Goal: Task Accomplishment & Management: Manage account settings

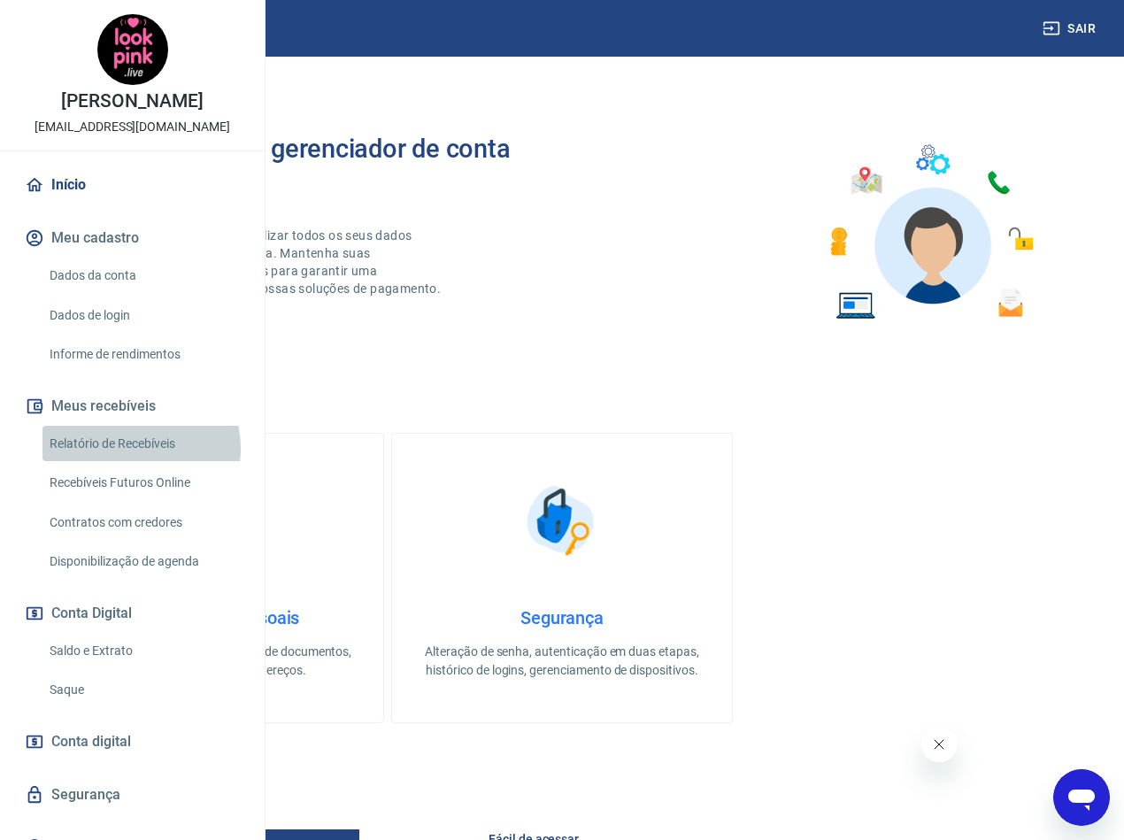
click at [140, 462] on link "Relatório de Recebíveis" at bounding box center [142, 444] width 201 height 36
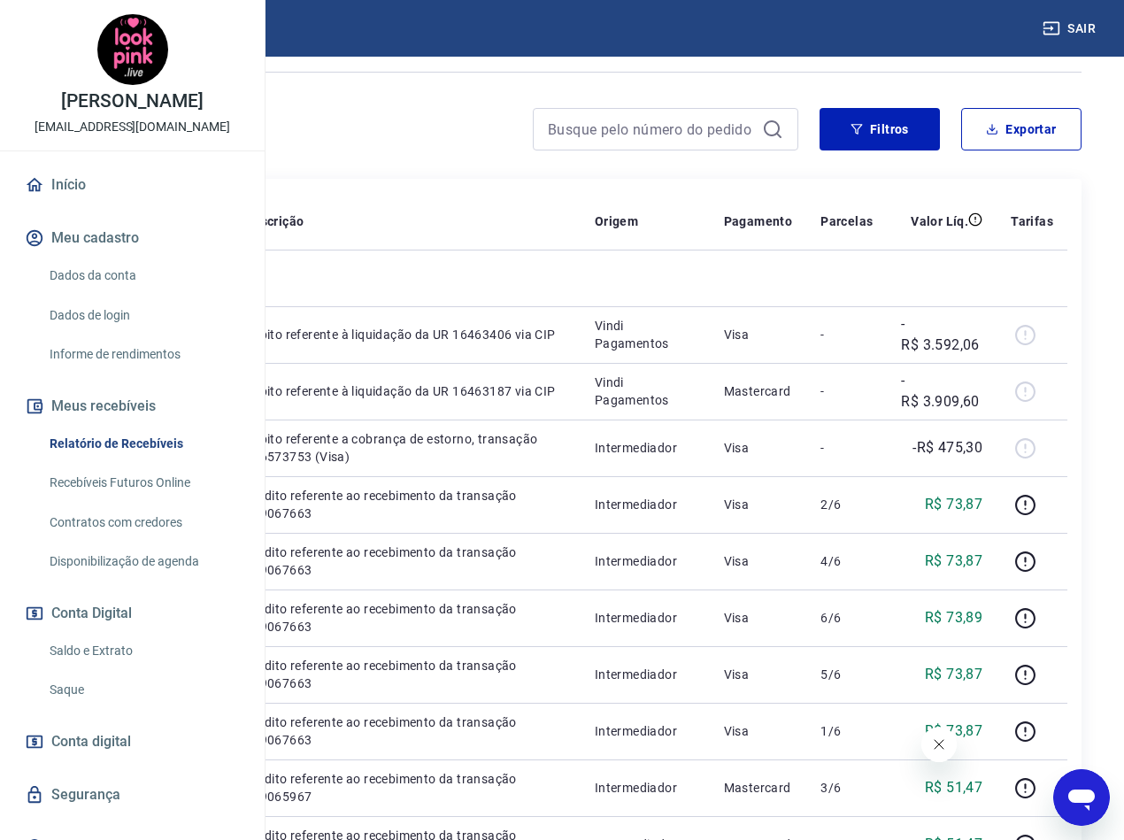
scroll to position [265, 0]
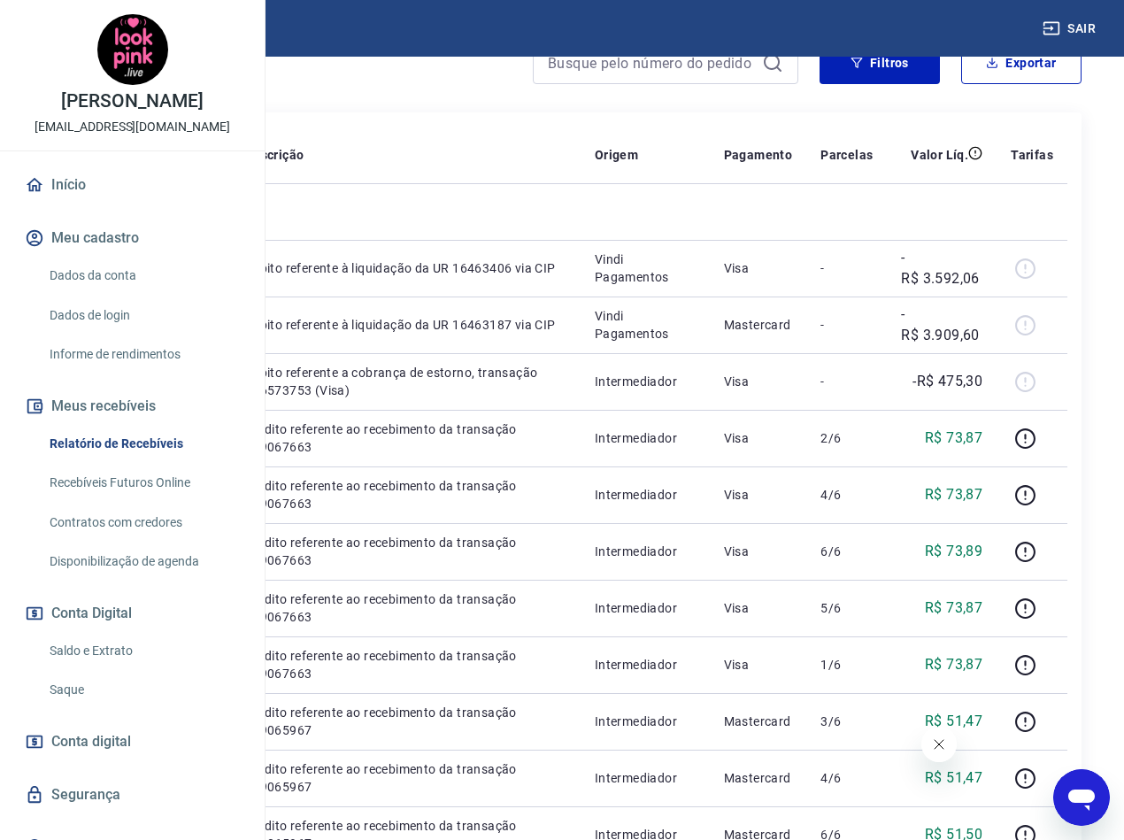
click at [936, 740] on icon "Fechar mensagem da empresa" at bounding box center [939, 744] width 14 height 14
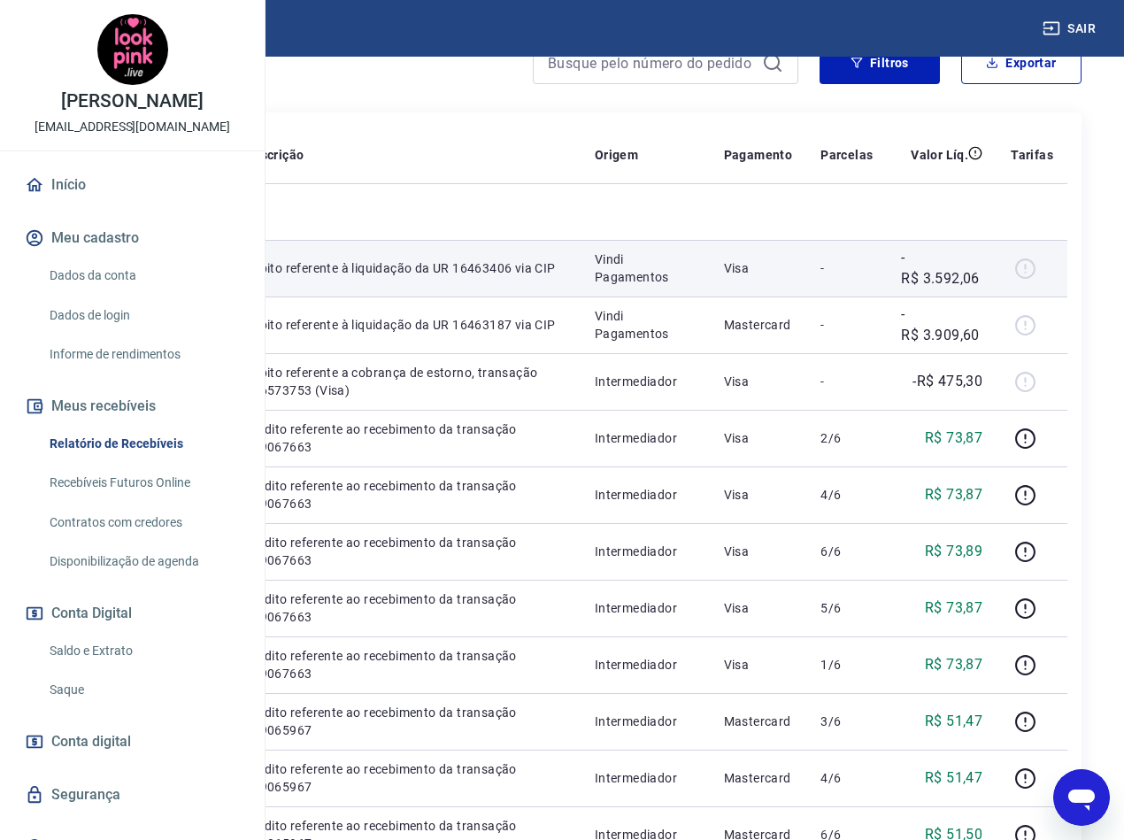
drag, startPoint x: 402, startPoint y: 301, endPoint x: 314, endPoint y: 301, distance: 87.6
click at [160, 296] on td "21005409" at bounding box center [109, 268] width 104 height 57
copy p "21005409"
drag, startPoint x: 554, startPoint y: 338, endPoint x: 501, endPoint y: 320, distance: 56.0
click at [501, 277] on p "Débito referente à liquidação da UR 16463406 via CIP" at bounding box center [405, 268] width 321 height 18
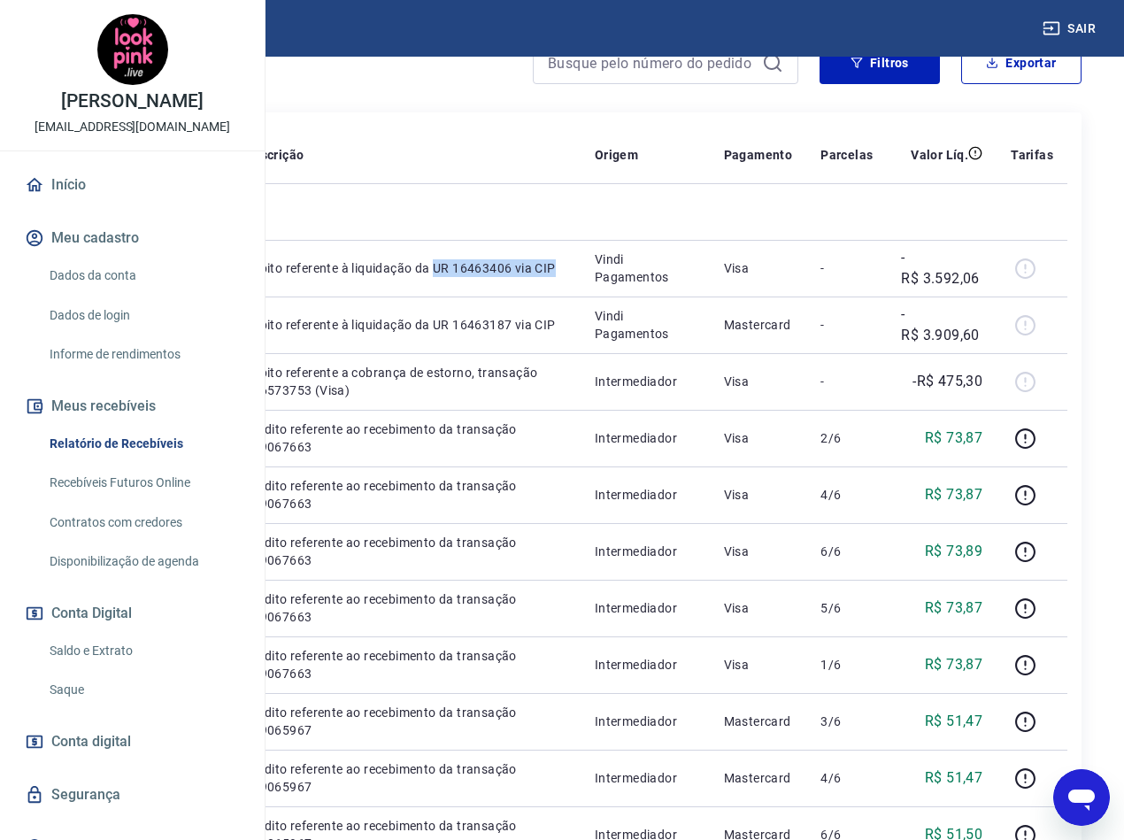
copy p "UR 16463406 via CIP"
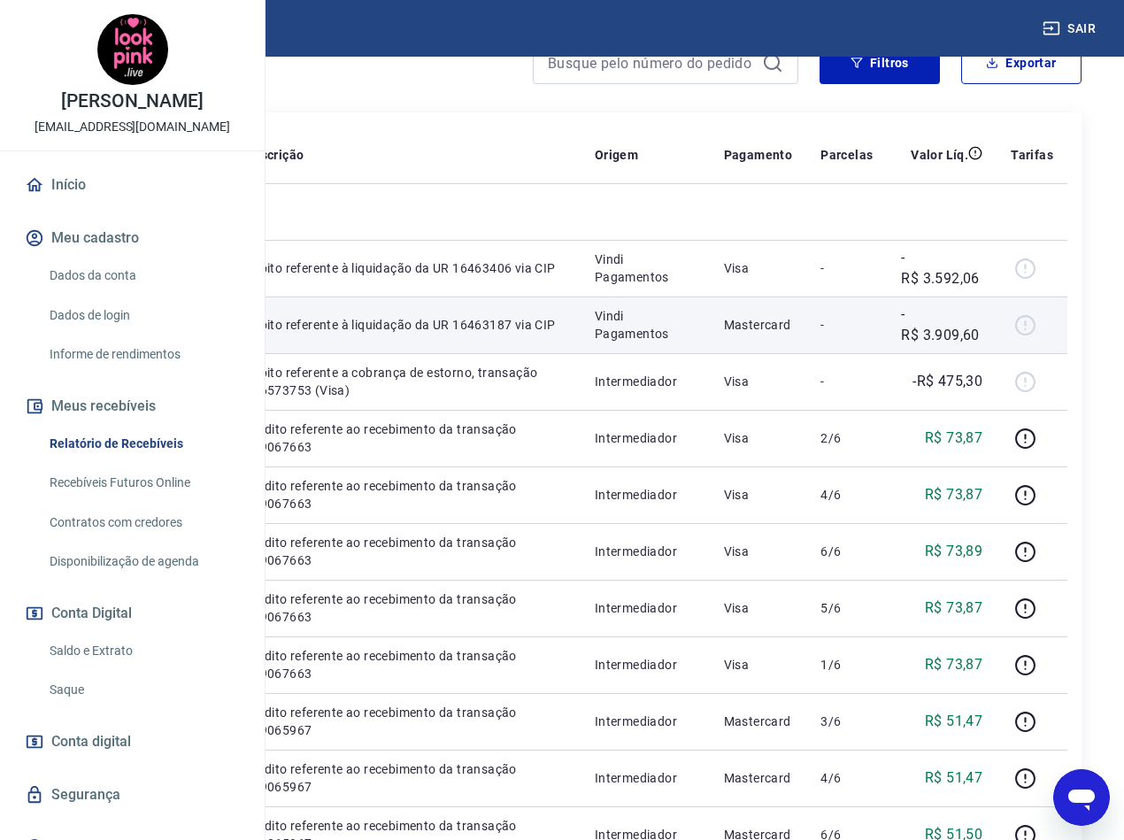
drag, startPoint x: 394, startPoint y: 389, endPoint x: 328, endPoint y: 397, distance: 66.0
click at [146, 334] on p "21005187" at bounding box center [108, 325] width 75 height 18
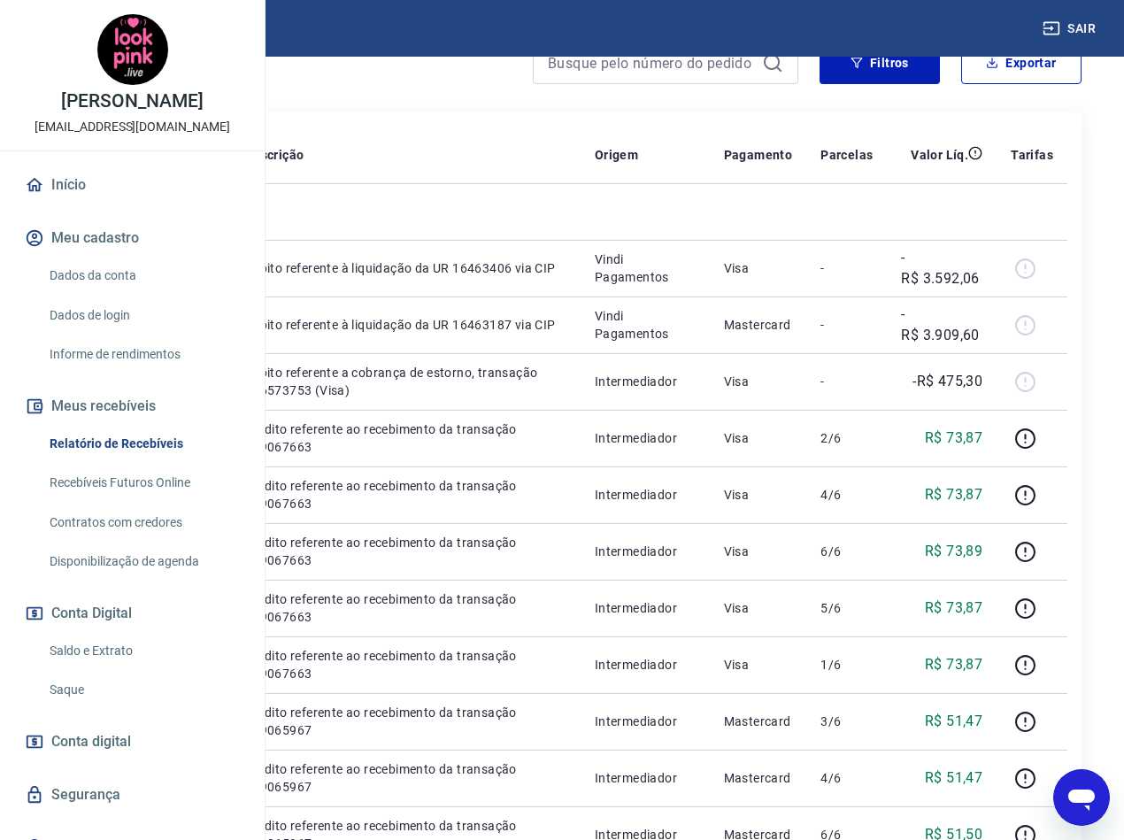
copy p "21005187"
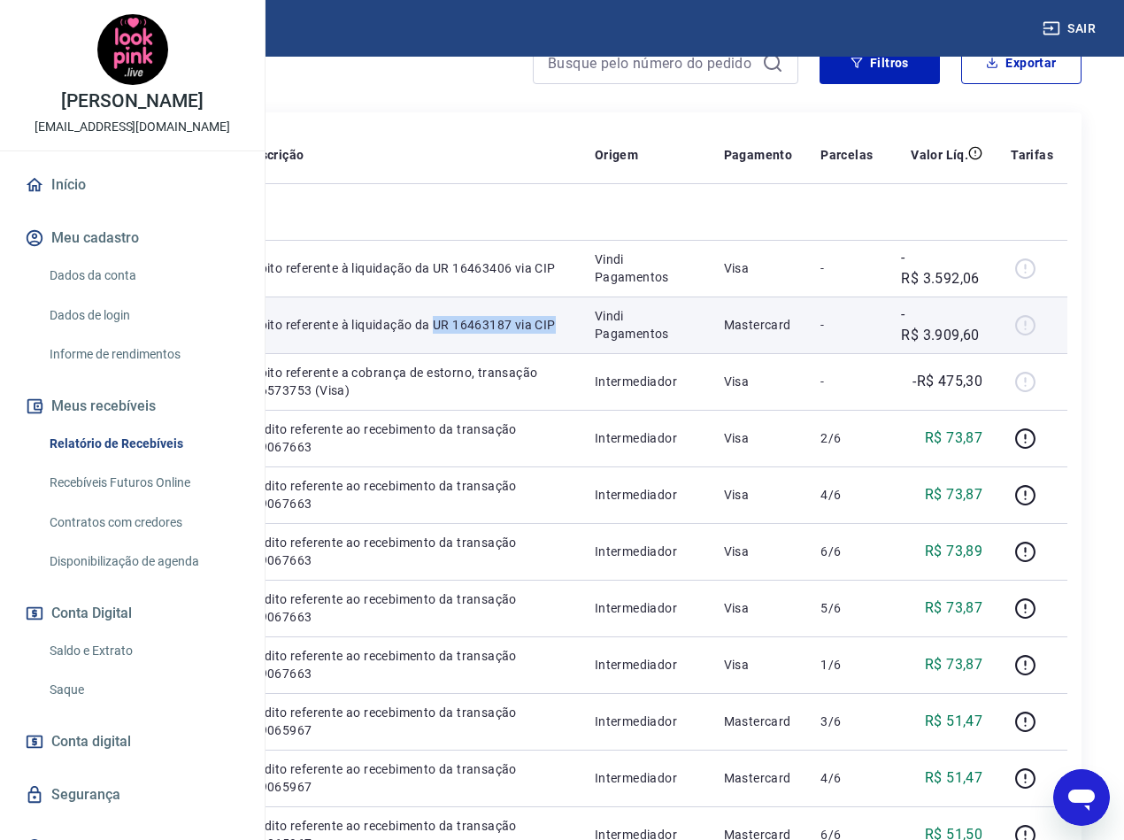
drag, startPoint x: 559, startPoint y: 432, endPoint x: 503, endPoint y: 410, distance: 60.8
click at [503, 334] on p "Débito referente à liquidação da UR 16463187 via CIP" at bounding box center [405, 325] width 321 height 18
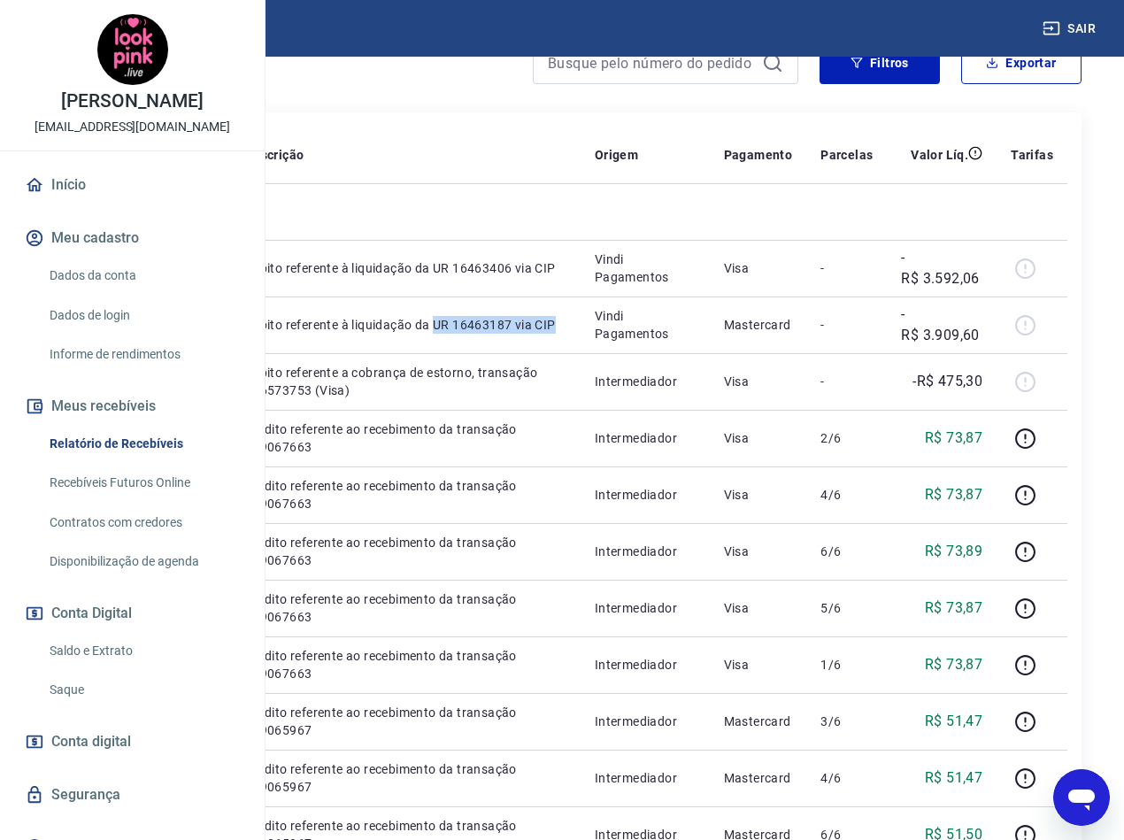
copy p "UR 16463187 via CIP"
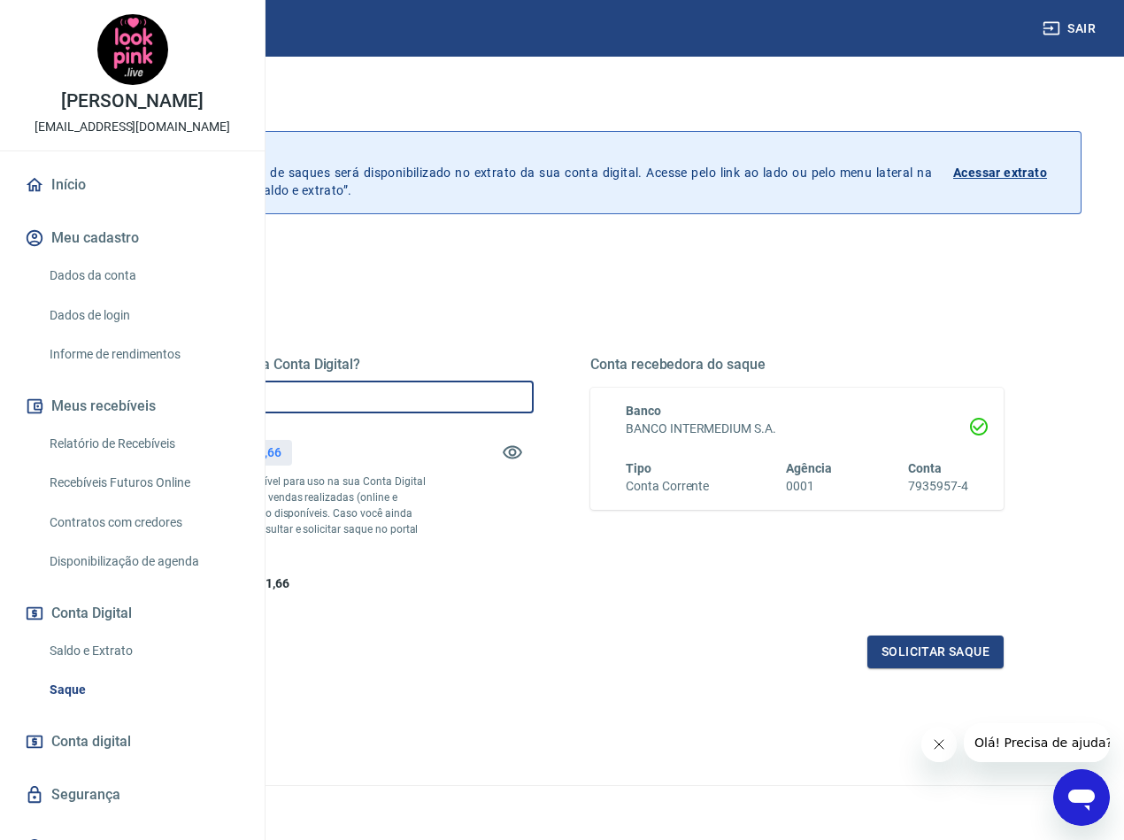
click at [534, 399] on input "R$ 0,00" at bounding box center [326, 397] width 413 height 33
type input "R$ 7.501,66"
click at [901, 668] on button "Solicitar saque" at bounding box center [935, 651] width 136 height 33
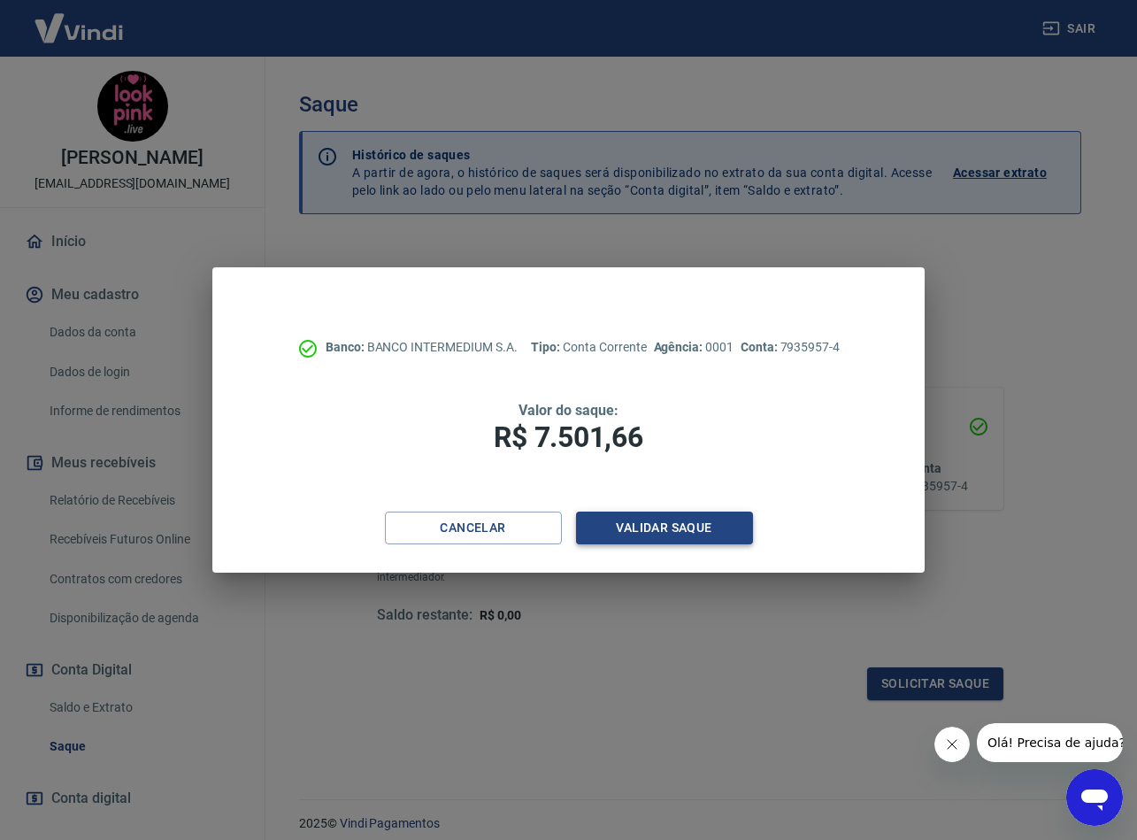
click at [696, 525] on button "Validar saque" at bounding box center [664, 527] width 177 height 33
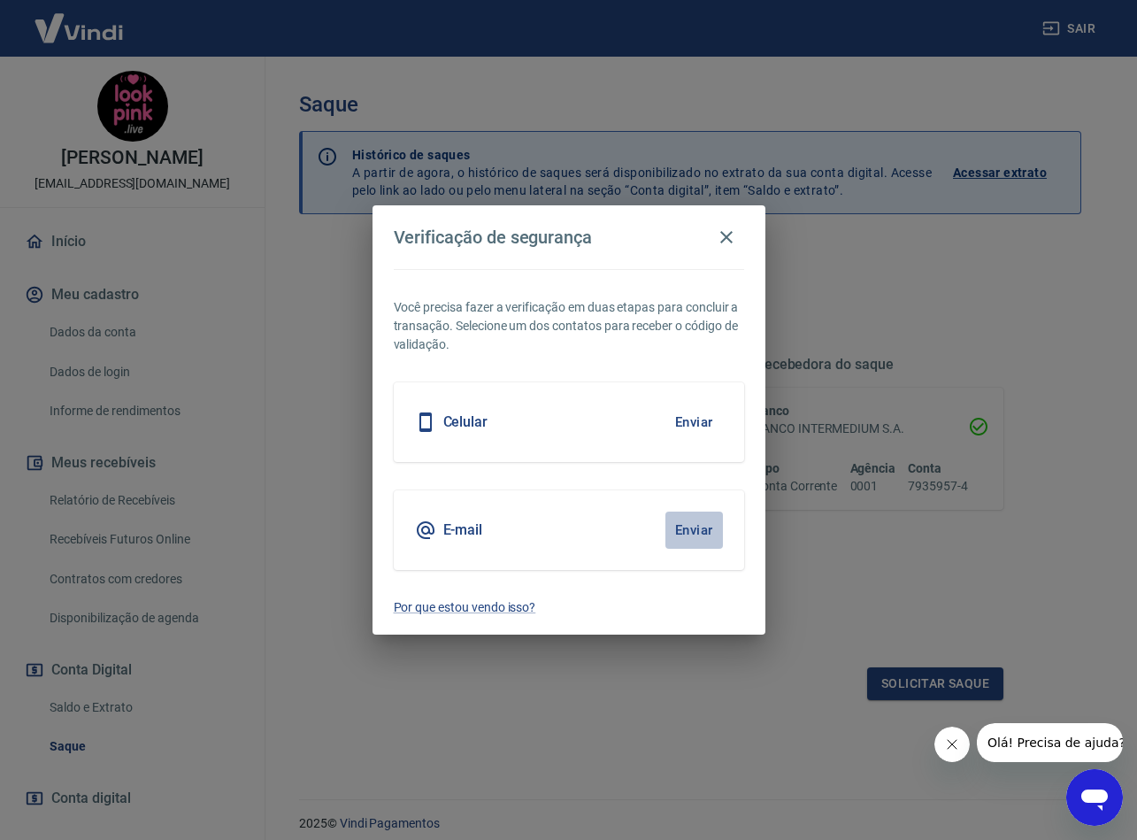
click at [687, 524] on button "Enviar" at bounding box center [694, 529] width 58 height 37
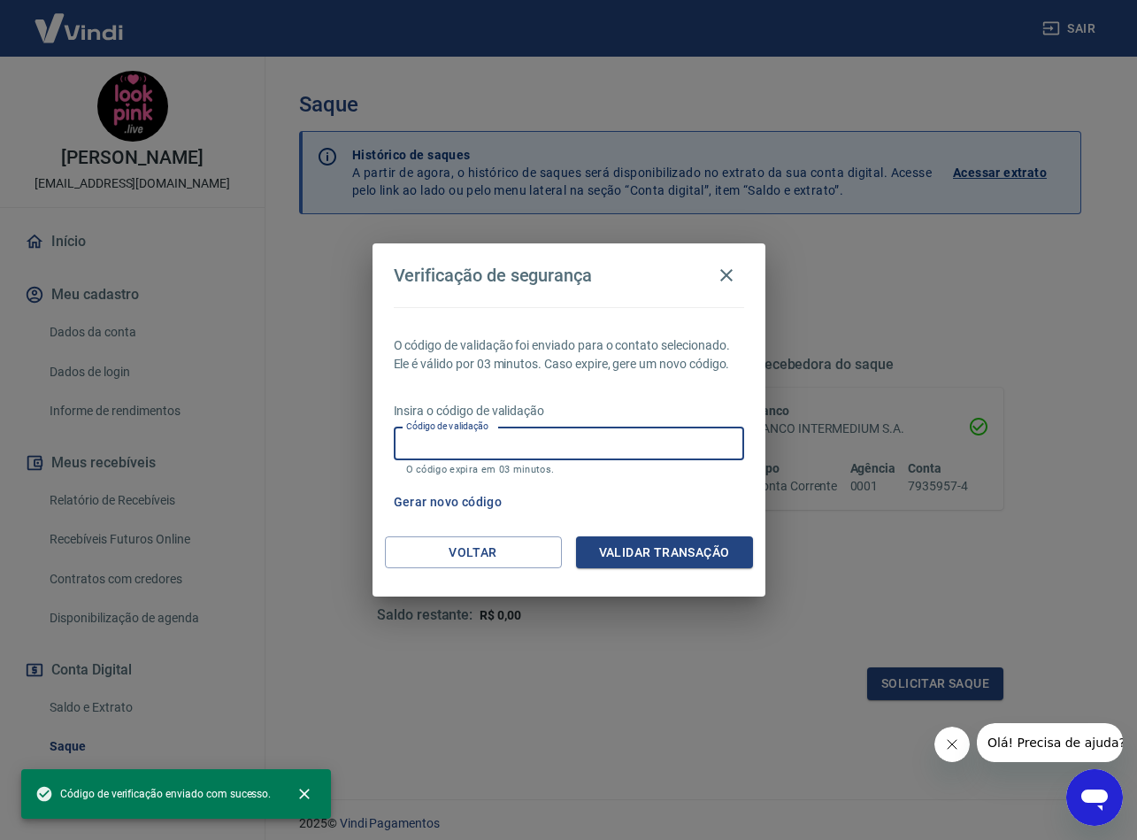
click at [557, 450] on input "Código de validação" at bounding box center [569, 443] width 350 height 33
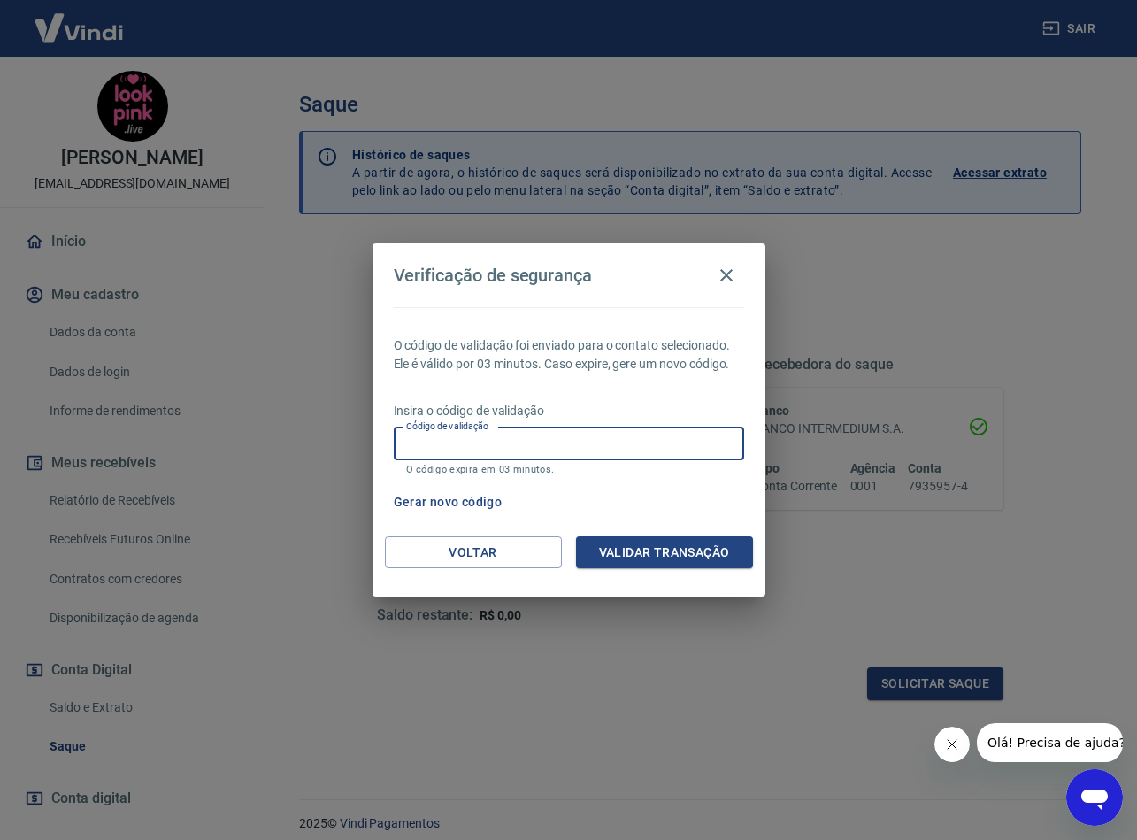
paste input "872415"
type input "872415"
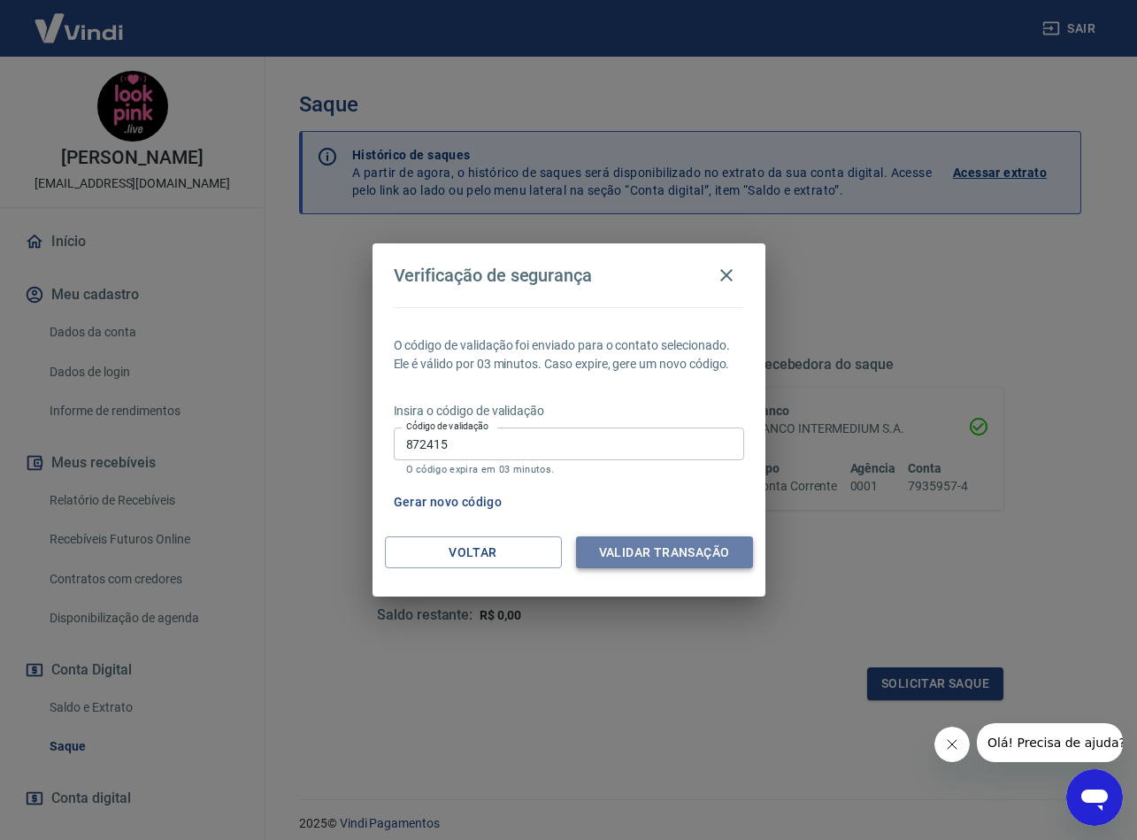
click at [639, 547] on button "Validar transação" at bounding box center [664, 552] width 177 height 33
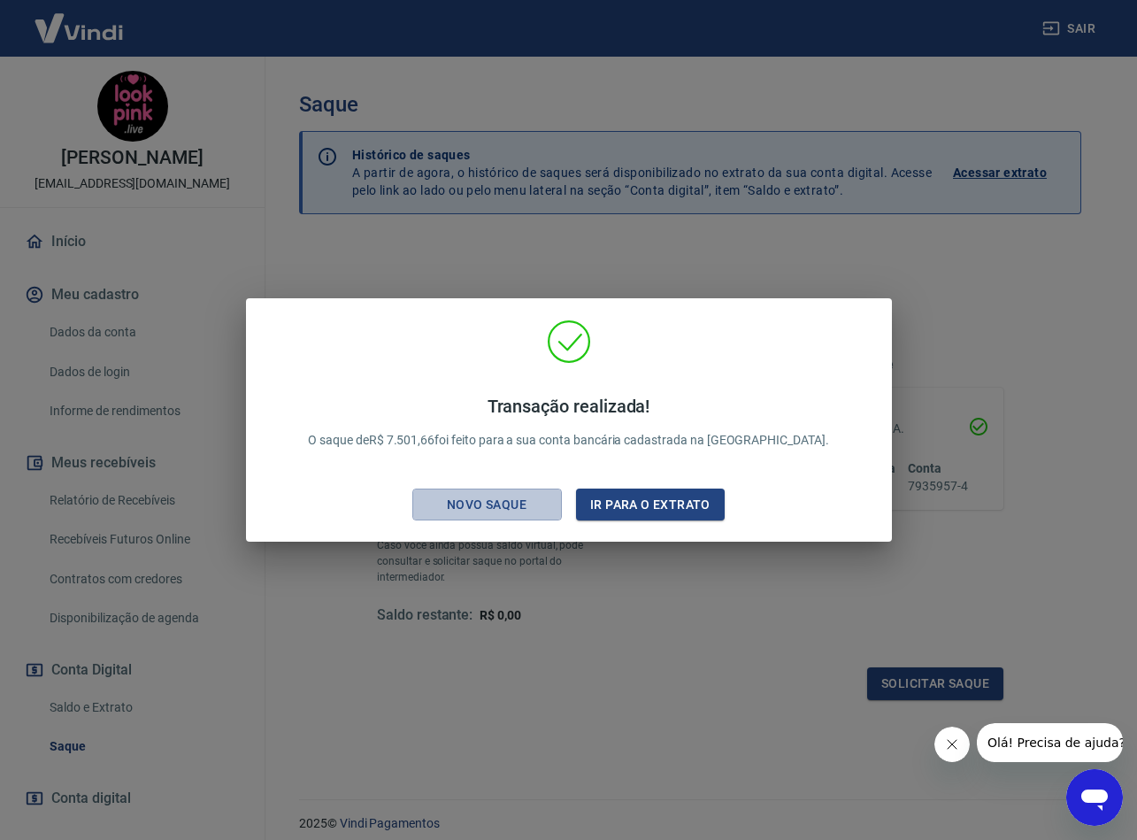
click at [485, 519] on button "Novo saque" at bounding box center [487, 504] width 150 height 33
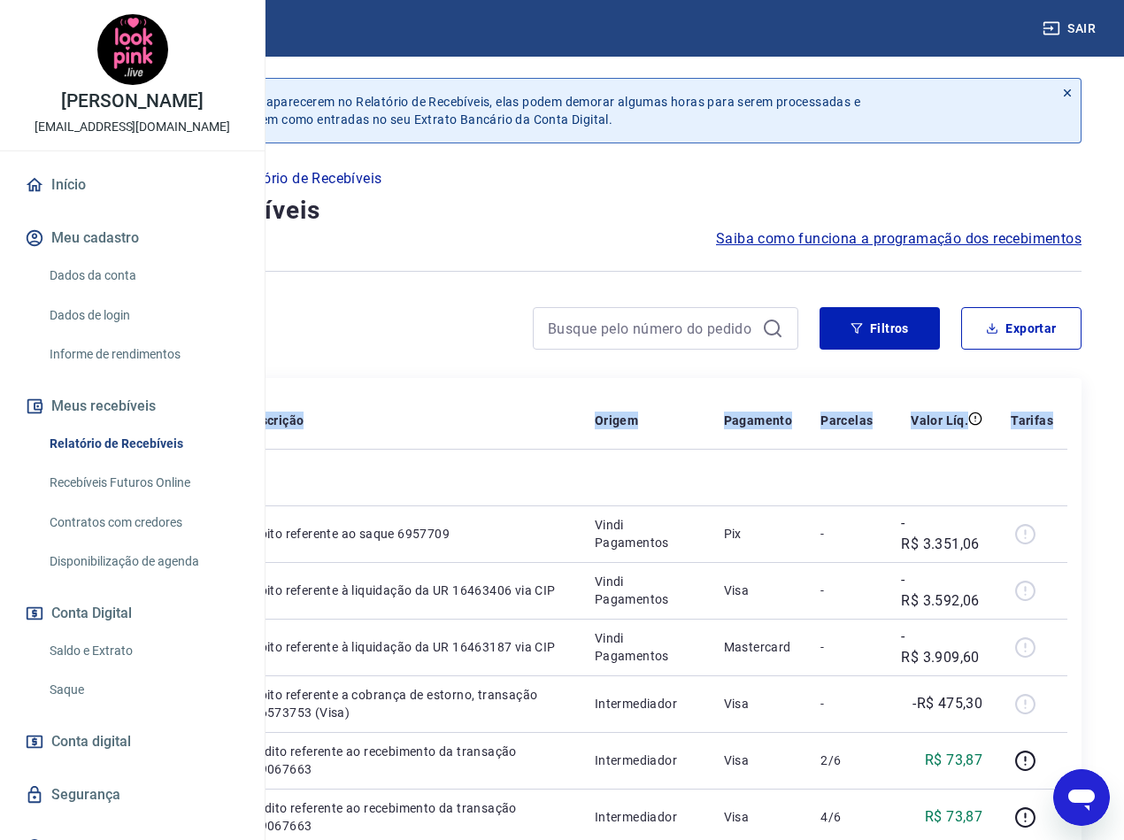
drag, startPoint x: 393, startPoint y: 562, endPoint x: 265, endPoint y: 544, distance: 129.5
copy table "ID Pedido Descrição Origem Pagamento Parcelas Valor Líq. Tarifas Qui, 25 set 69…"
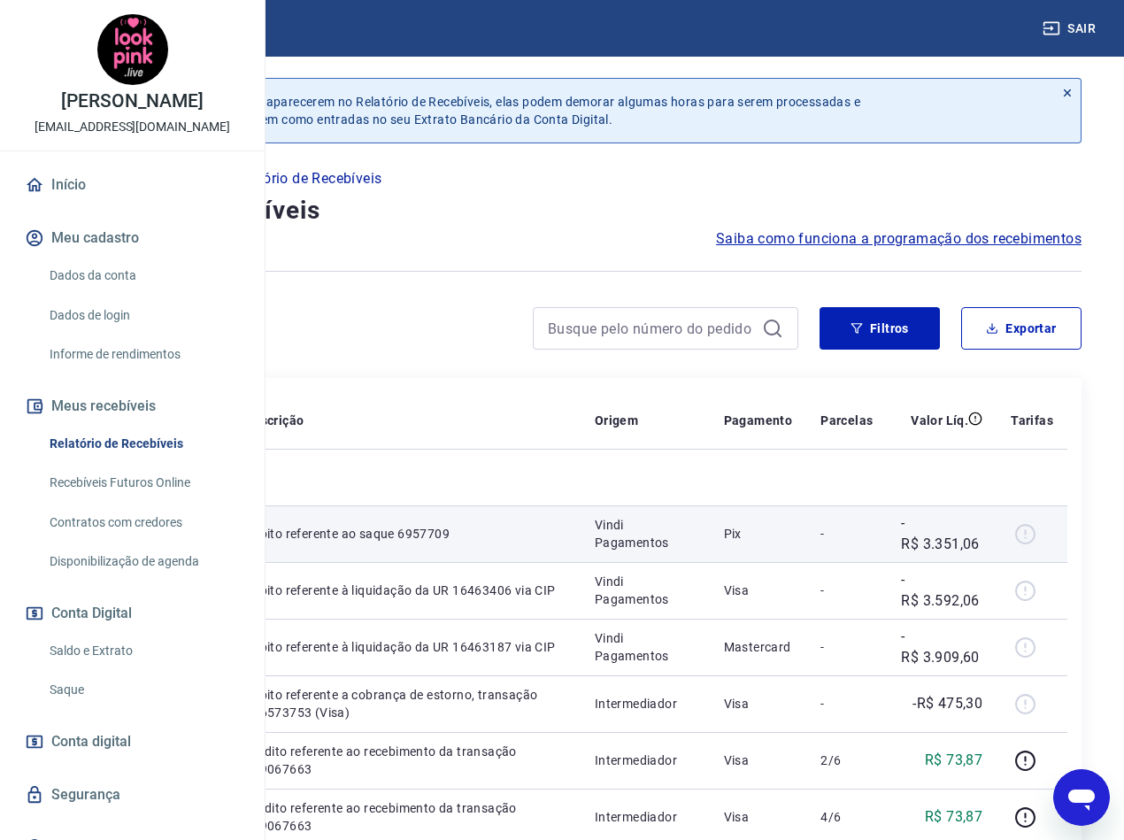
click at [230, 562] on td at bounding box center [195, 533] width 70 height 57
drag, startPoint x: 402, startPoint y: 563, endPoint x: 324, endPoint y: 563, distance: 77.9
click at [160, 562] on td "6957709" at bounding box center [109, 533] width 104 height 57
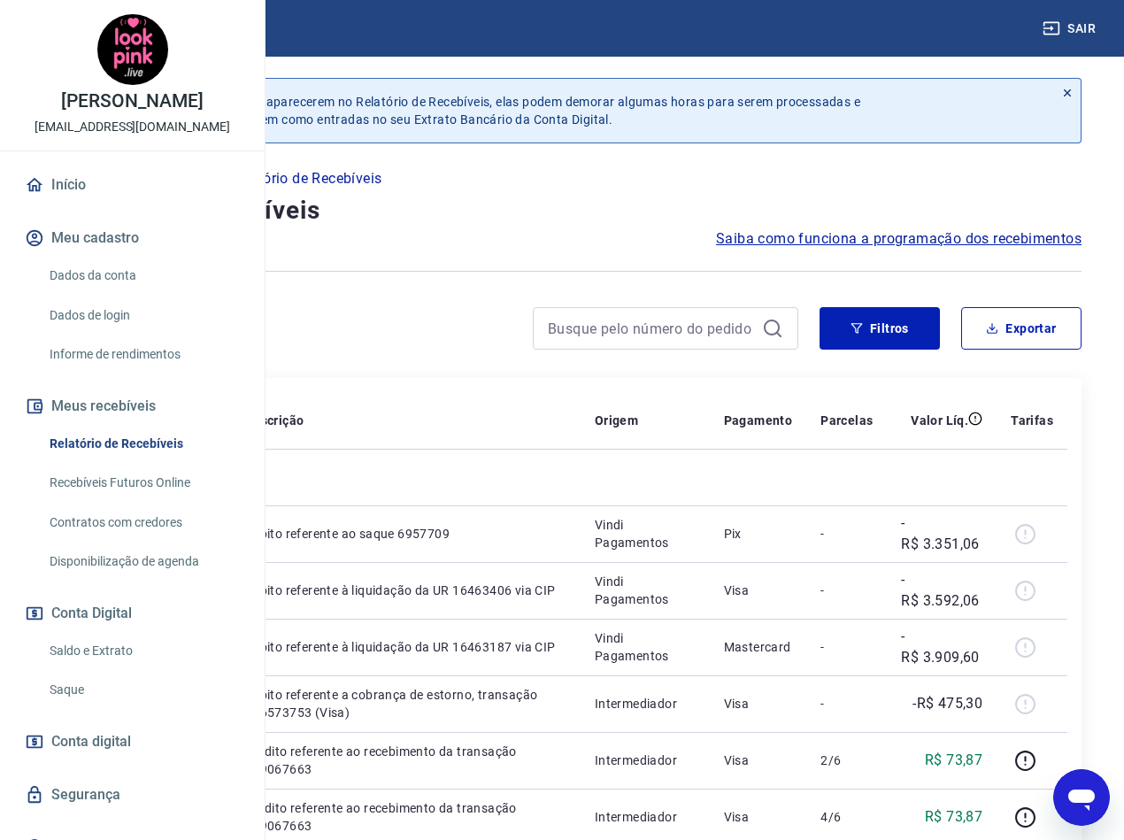
copy p "6957709"
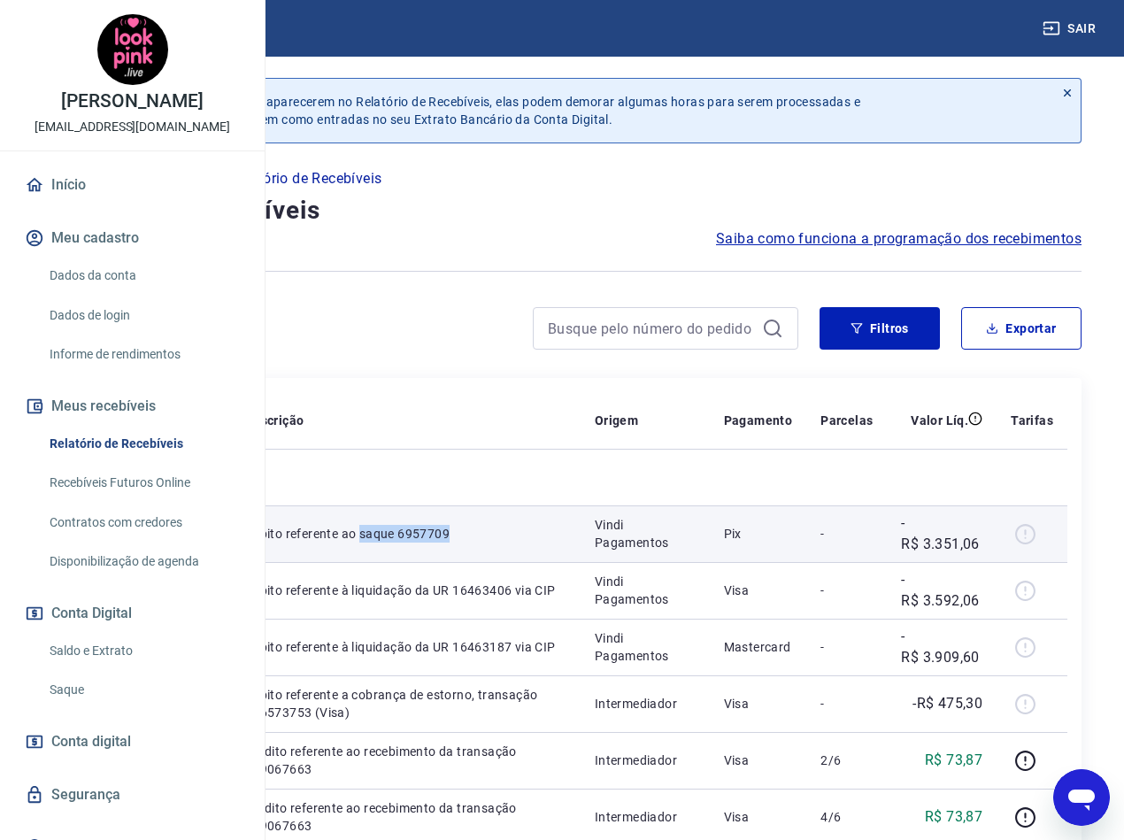
drag, startPoint x: 557, startPoint y: 587, endPoint x: 500, endPoint y: 569, distance: 60.2
click at [500, 562] on td "Débito referente ao saque 6957709" at bounding box center [406, 533] width 350 height 57
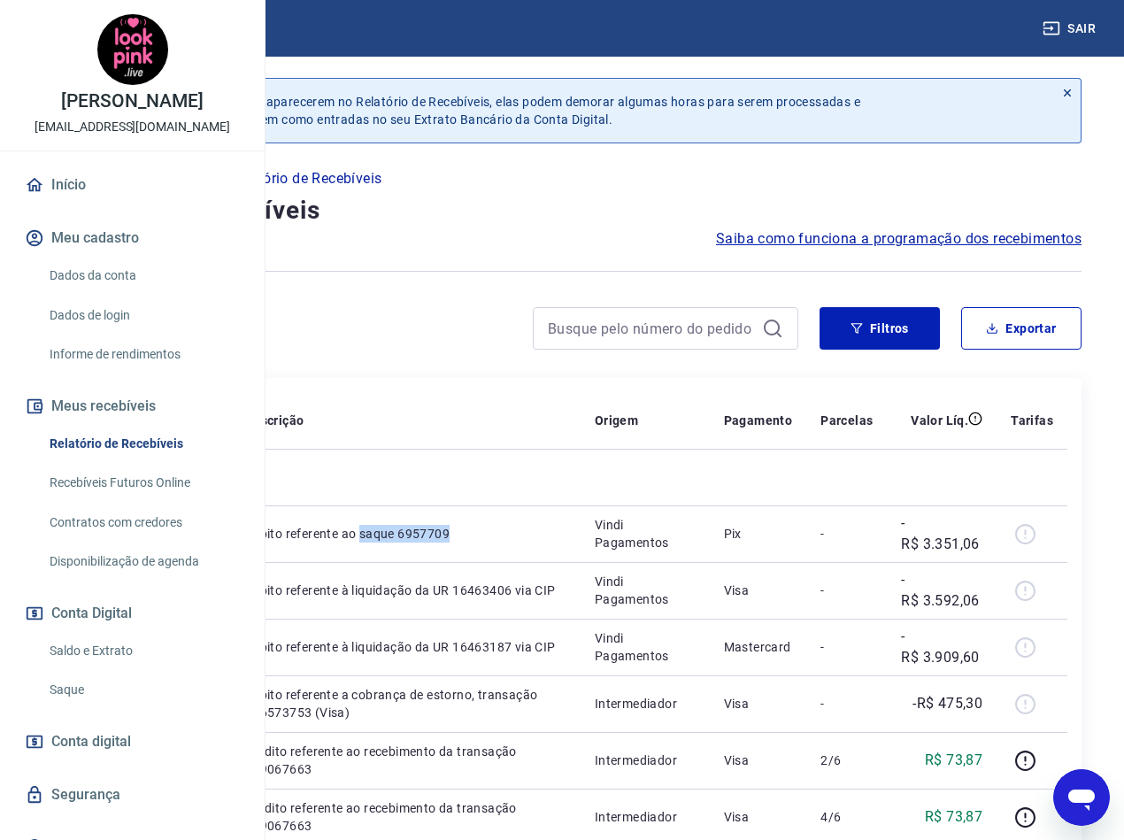
copy p "saque 6957709"
